Goal: Information Seeking & Learning: Learn about a topic

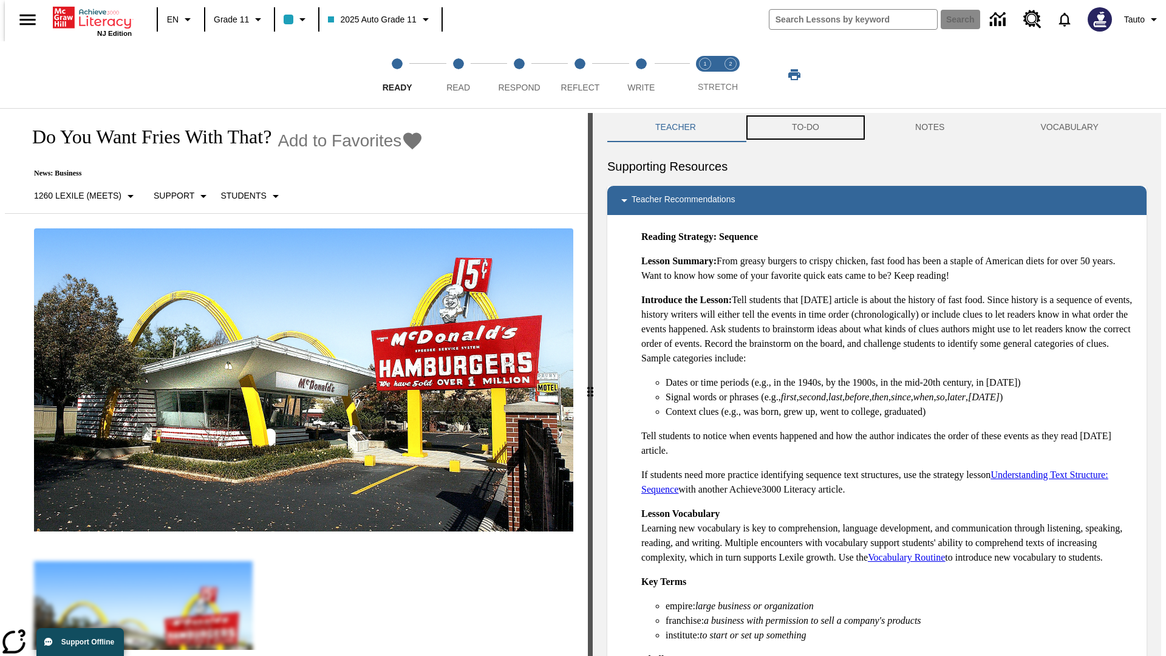
click at [804, 127] on button "TO-DO" at bounding box center [805, 127] width 123 height 29
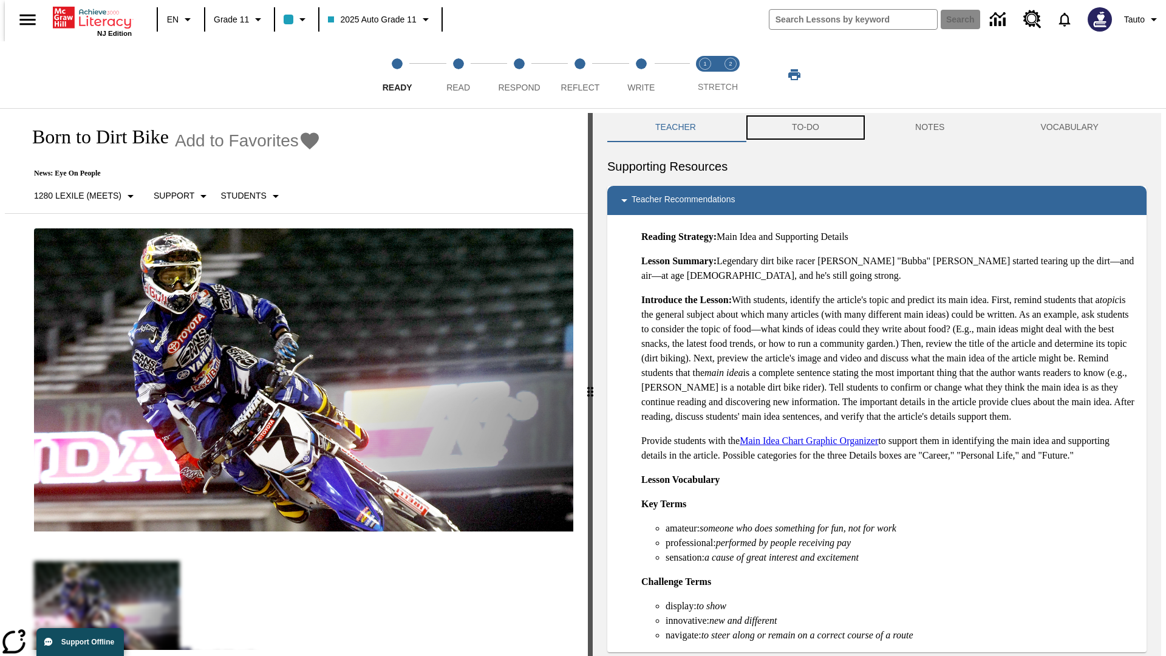
click at [804, 127] on button "TO-DO" at bounding box center [805, 127] width 123 height 29
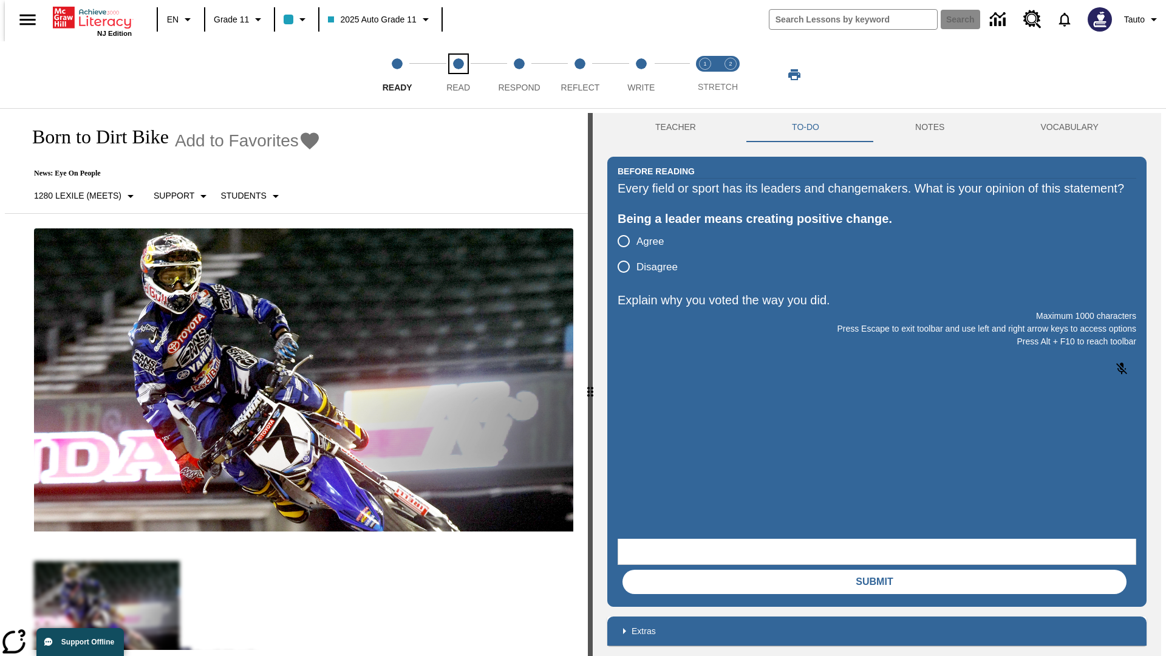
click at [458, 75] on span "Read" at bounding box center [458, 83] width 24 height 22
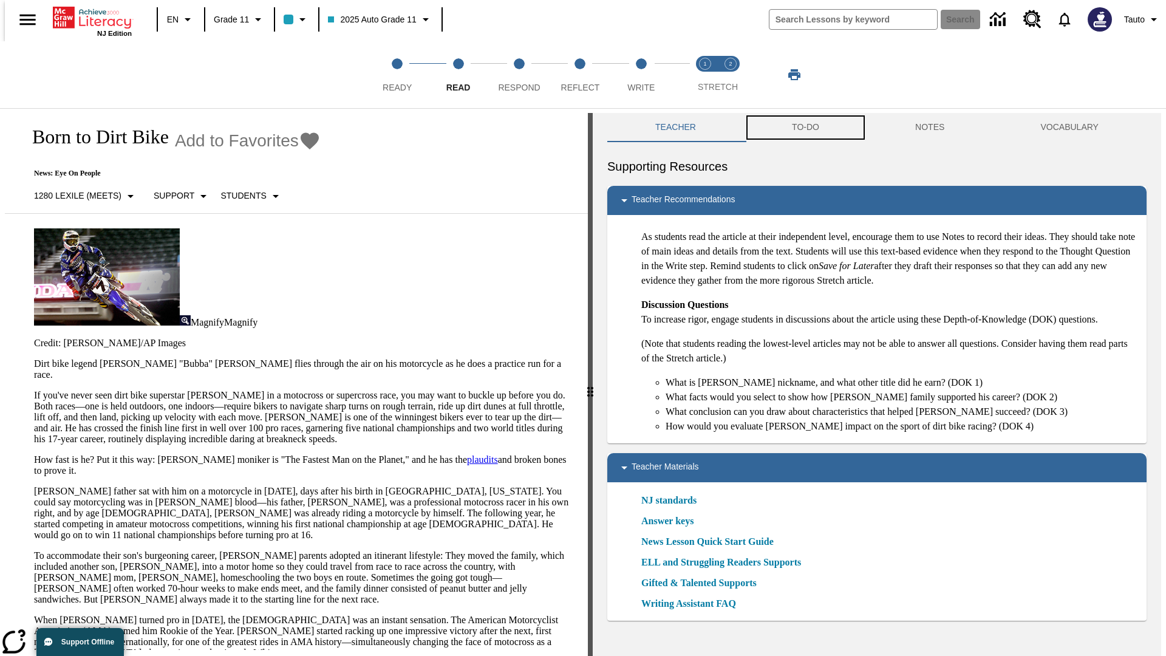
scroll to position [1, 0]
click at [804, 127] on button "TO-DO" at bounding box center [805, 126] width 123 height 29
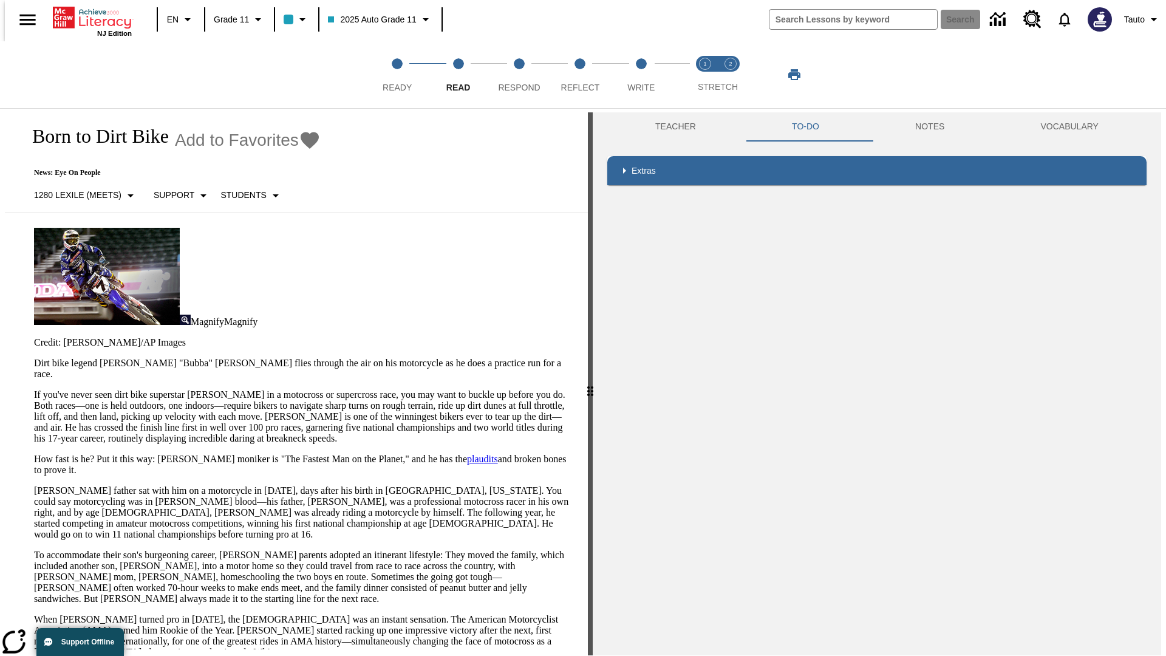
click at [34, 389] on p "If you've never seen dirt bike superstar [PERSON_NAME] in a motocross or superc…" at bounding box center [303, 416] width 539 height 55
